Goal: Task Accomplishment & Management: Manage account settings

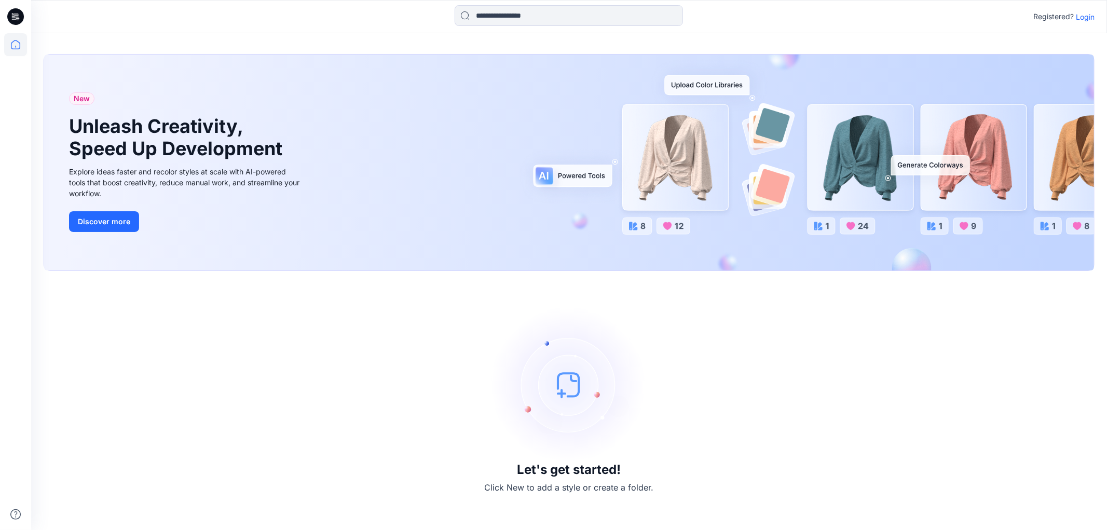
click at [1083, 15] on p "Login" at bounding box center [1085, 16] width 19 height 11
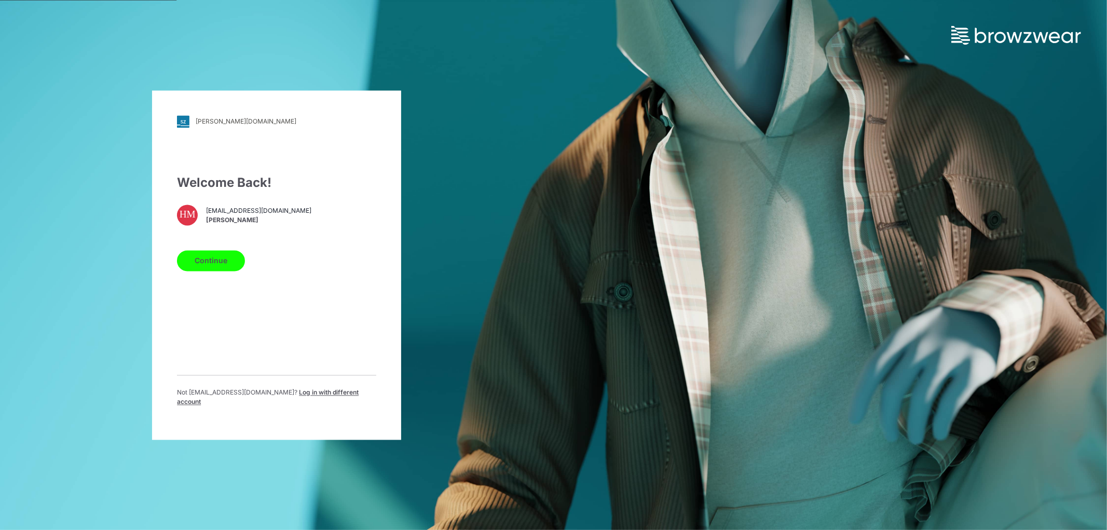
click at [209, 267] on button "Continue" at bounding box center [211, 260] width 68 height 21
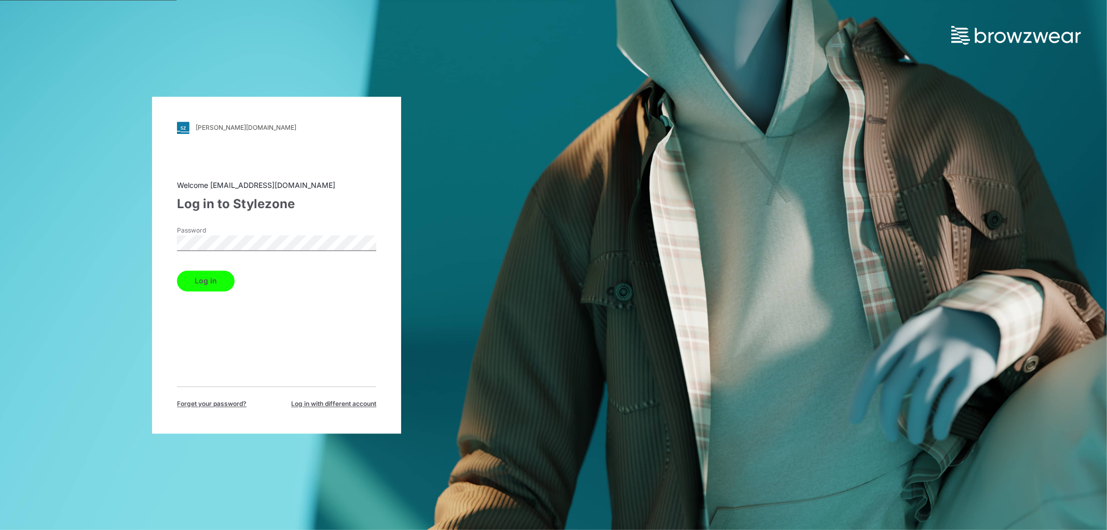
click at [187, 272] on button "Log in" at bounding box center [206, 280] width 58 height 21
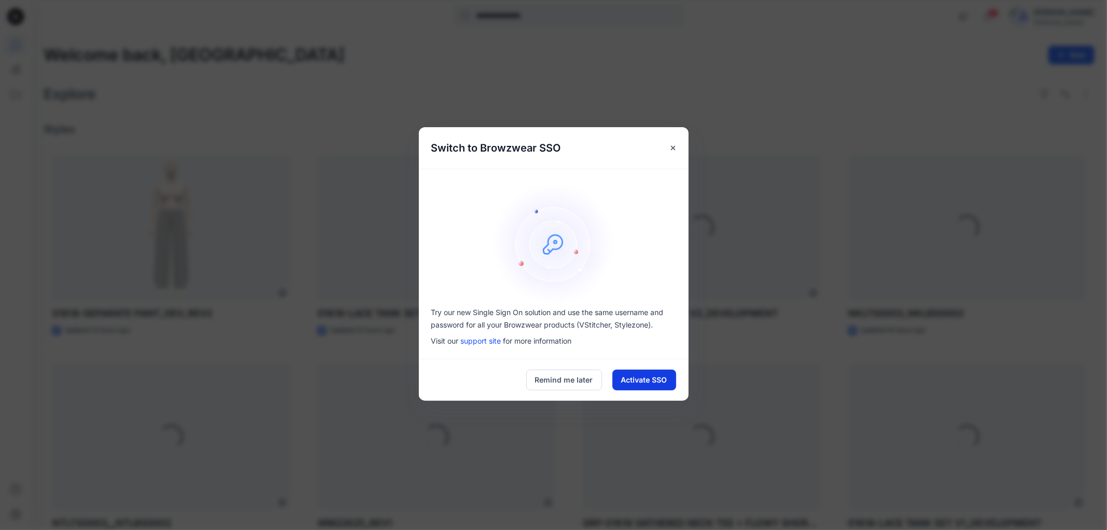
click at [637, 387] on button "Activate SSO" at bounding box center [645, 380] width 64 height 21
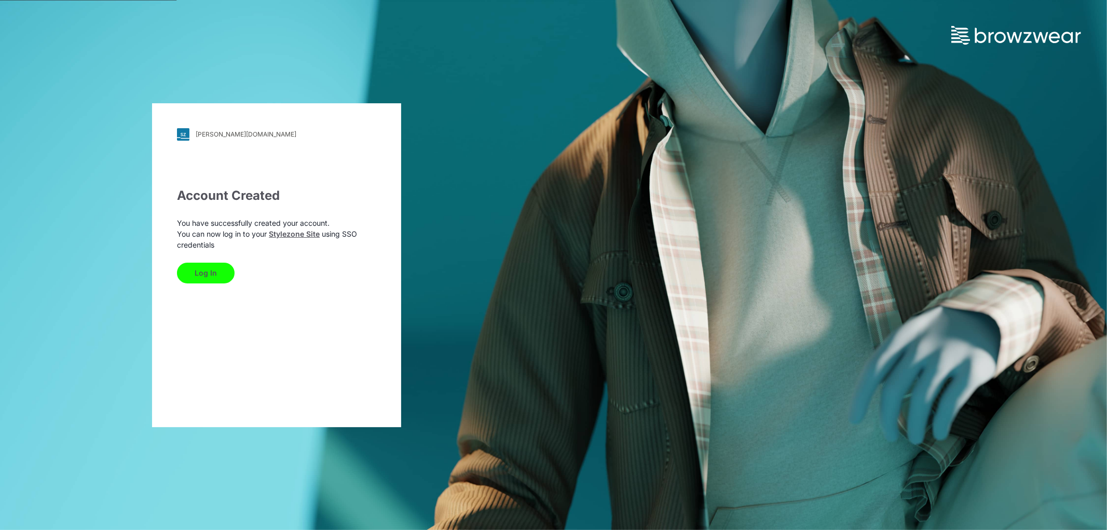
click at [204, 265] on button "Log In" at bounding box center [206, 273] width 58 height 21
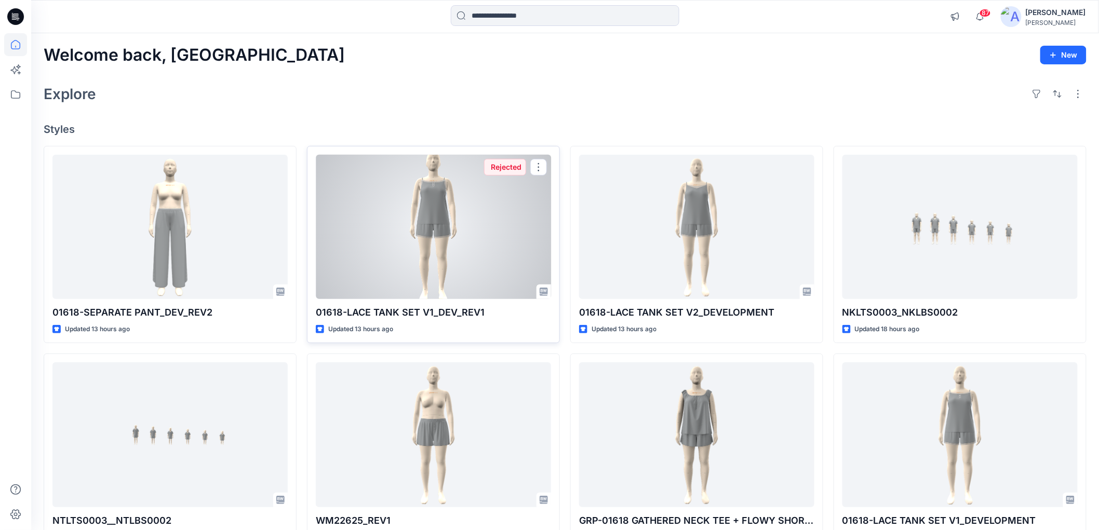
click at [465, 232] on div at bounding box center [433, 227] width 235 height 144
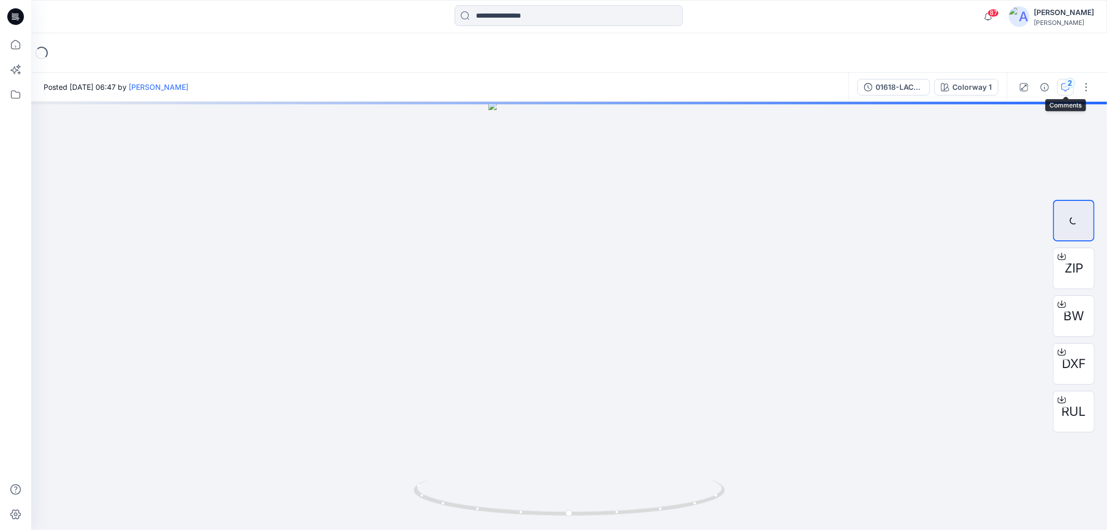
click at [1066, 79] on div "2" at bounding box center [1070, 83] width 10 height 10
